Goal: Task Accomplishment & Management: Manage account settings

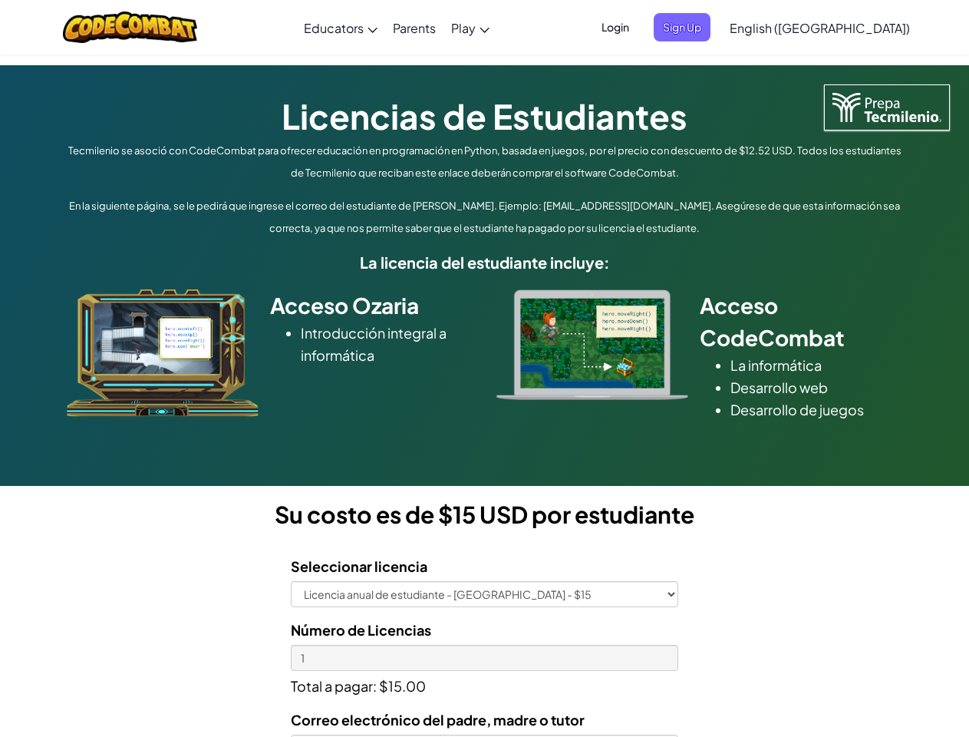
click at [485, 368] on div at bounding box center [592, 344] width 215 height 111
click at [638, 27] on span "Login" at bounding box center [615, 27] width 46 height 28
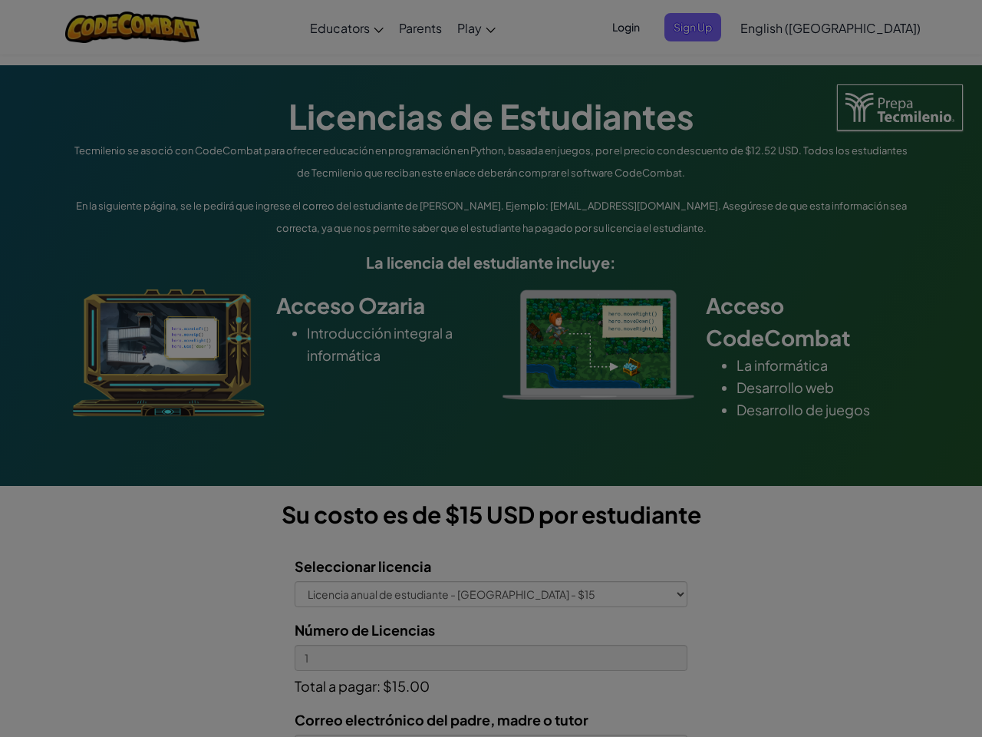
click at [708, 27] on div at bounding box center [491, 368] width 982 height 737
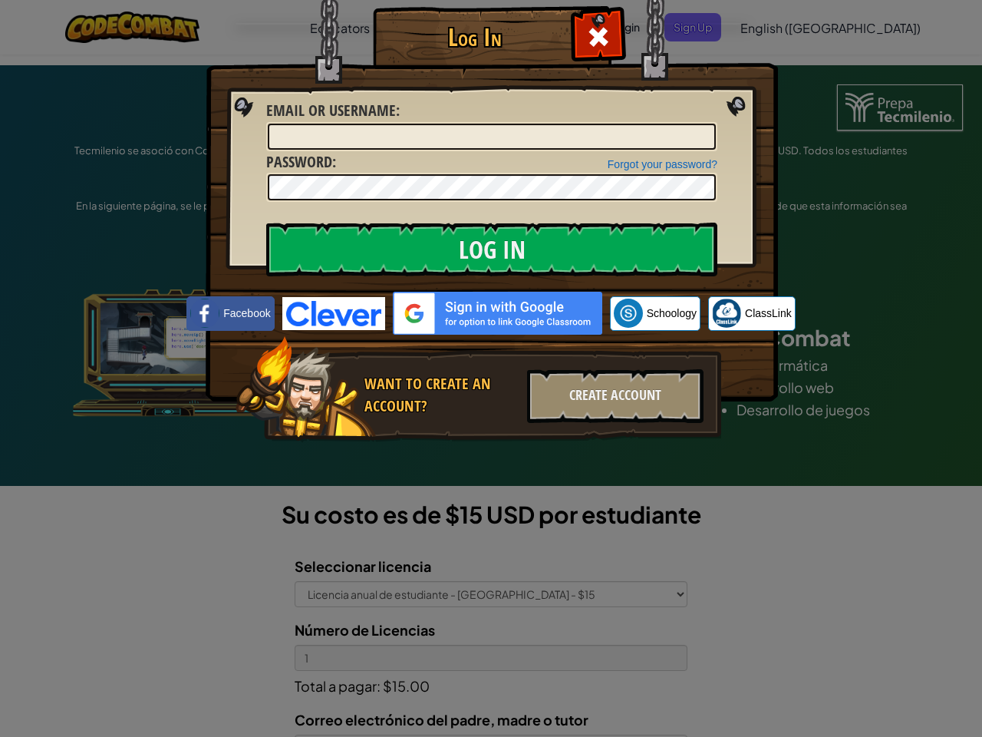
click at [776, 27] on div "Log In Unknown Error Email or Username : Forgot your password? Password : Log I…" at bounding box center [491, 368] width 982 height 737
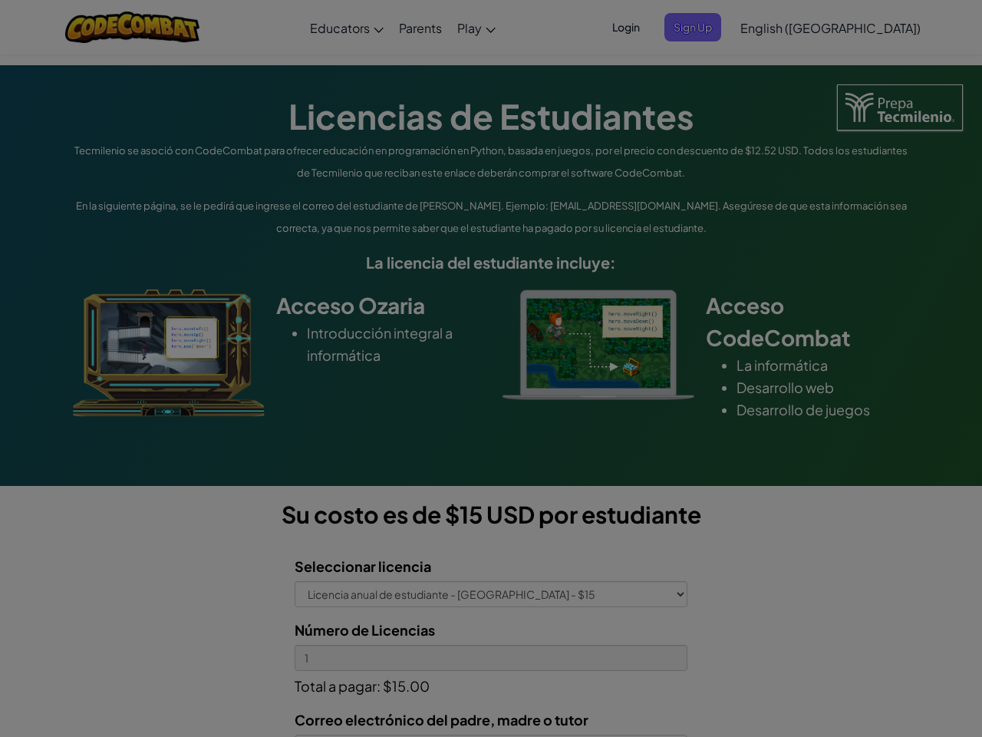
click at [858, 28] on div at bounding box center [491, 368] width 982 height 737
